Goal: Task Accomplishment & Management: Complete application form

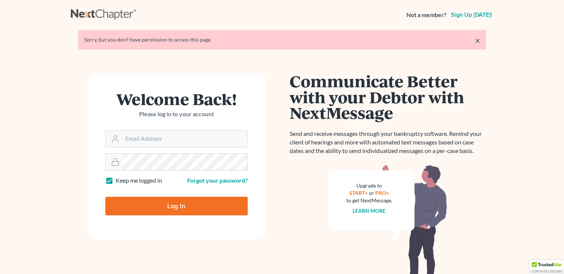
type input "[PERSON_NAME][EMAIL_ADDRESS][DOMAIN_NAME]"
click at [177, 198] on input "Log In" at bounding box center [176, 206] width 142 height 19
type input "Thinking..."
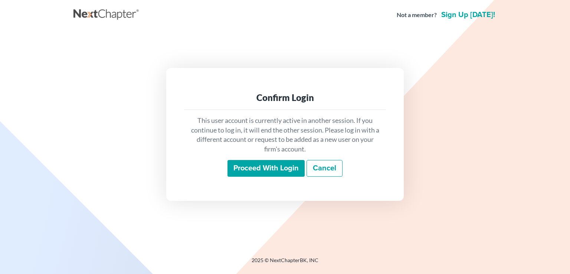
click at [277, 168] on input "Proceed with login" at bounding box center [265, 168] width 77 height 17
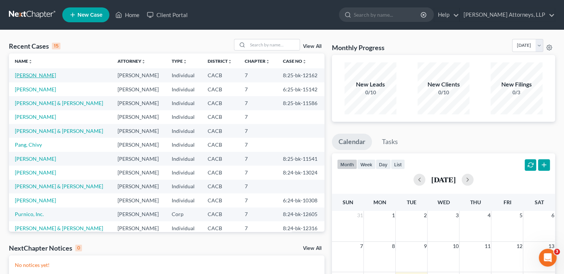
click at [33, 76] on link "[PERSON_NAME]" at bounding box center [35, 75] width 41 height 6
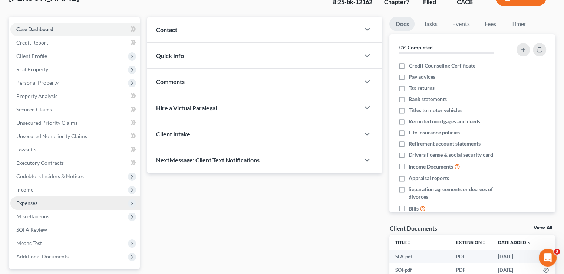
scroll to position [124, 0]
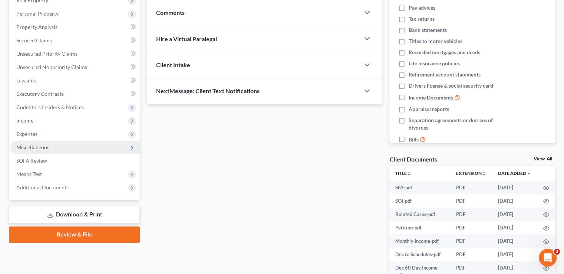
click at [34, 150] on span "Miscellaneous" at bounding box center [32, 147] width 33 height 6
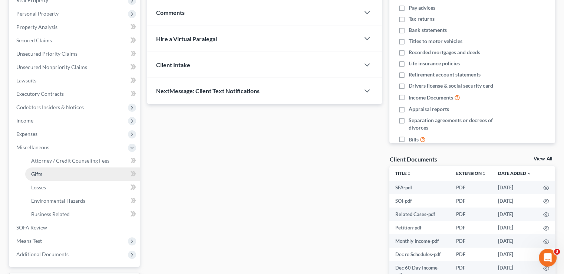
click at [63, 170] on link "Gifts" at bounding box center [82, 173] width 115 height 13
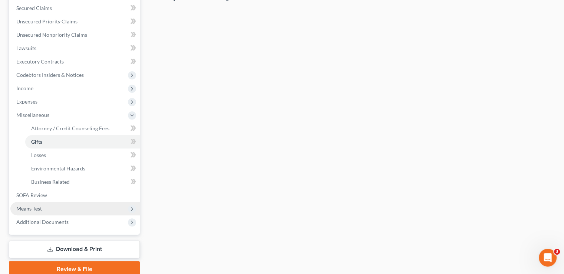
scroll to position [186, 0]
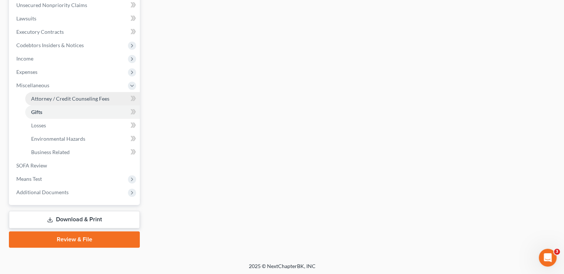
click at [59, 98] on span "Attorney / Credit Counseling Fees" at bounding box center [70, 98] width 78 height 6
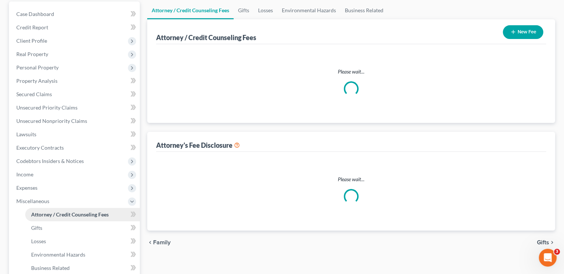
select select "0"
